Goal: Check status: Check status

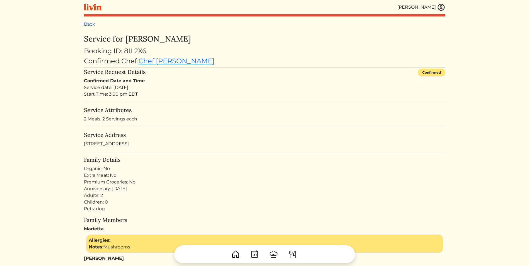
click at [87, 23] on link "Back" at bounding box center [89, 23] width 11 height 5
click at [89, 24] on link "Back" at bounding box center [89, 23] width 11 height 5
click at [440, 9] on img at bounding box center [441, 7] width 8 height 8
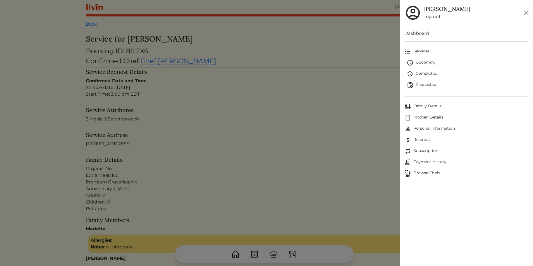
click at [429, 84] on span "Requested" at bounding box center [468, 85] width 122 height 7
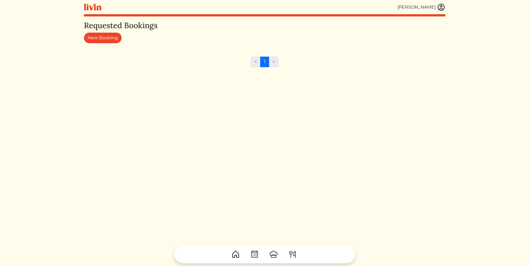
click at [441, 8] on img at bounding box center [441, 7] width 8 height 8
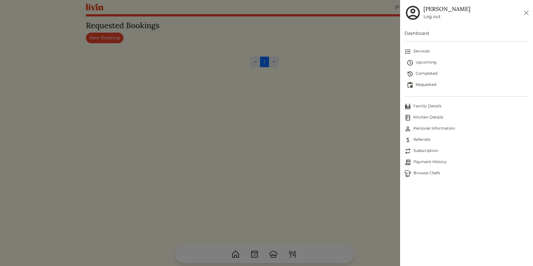
click at [425, 50] on span "Services" at bounding box center [467, 51] width 124 height 7
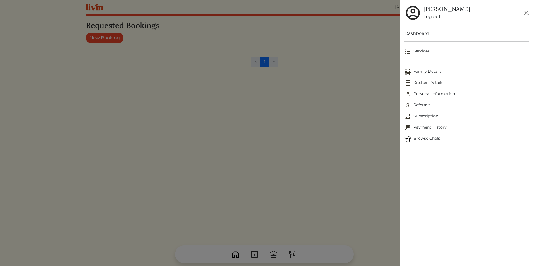
click at [425, 50] on span "Services" at bounding box center [467, 51] width 124 height 7
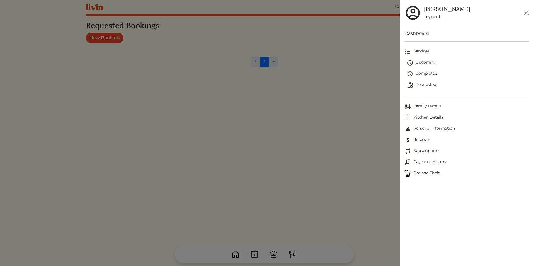
click at [424, 62] on span "Upcoming" at bounding box center [468, 62] width 122 height 7
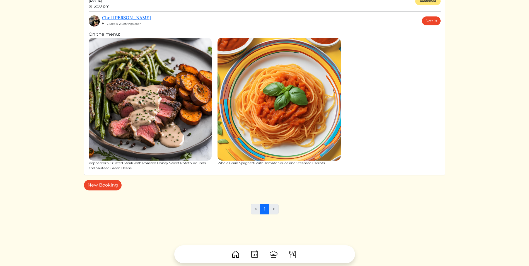
scroll to position [240, 0]
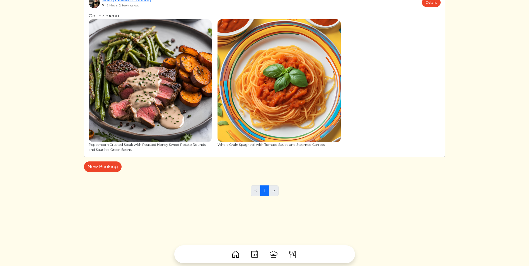
click at [206, 187] on div "< 1 >" at bounding box center [264, 192] width 361 height 15
